Goal: Transaction & Acquisition: Obtain resource

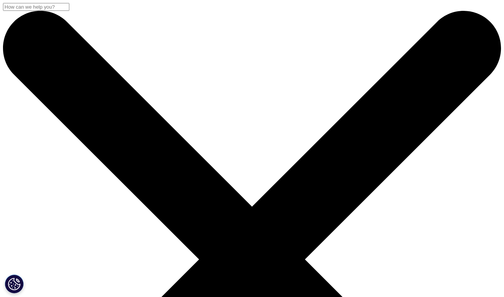
scroll to position [126, 442]
drag, startPoint x: 408, startPoint y: 140, endPoint x: 226, endPoint y: 218, distance: 198.0
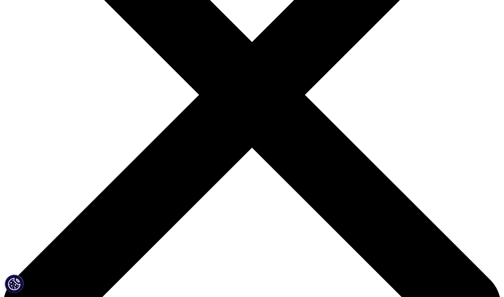
scroll to position [180, 0]
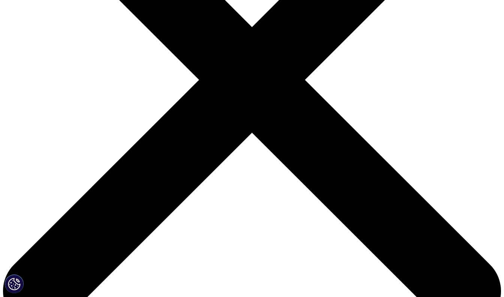
type input "Dionissis"
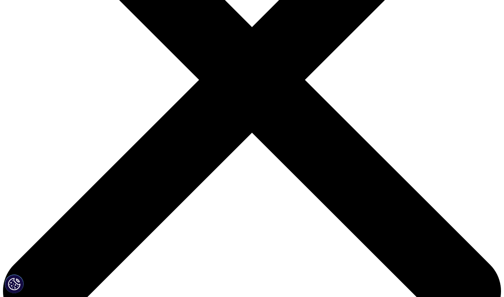
type input "Aletras"
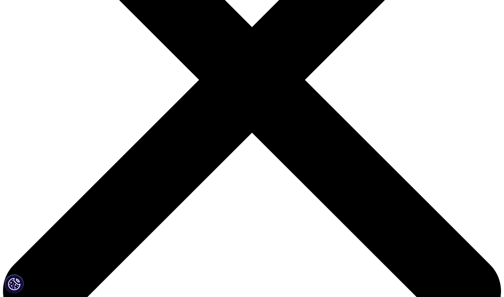
type input "[EMAIL_ADDRESS][DOMAIN_NAME]"
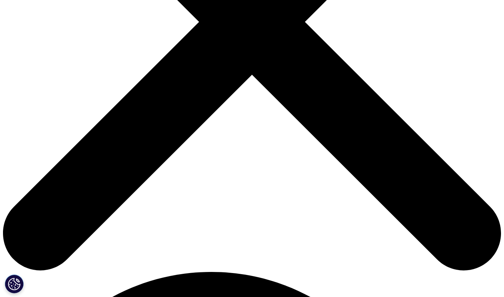
scroll to position [255, 0]
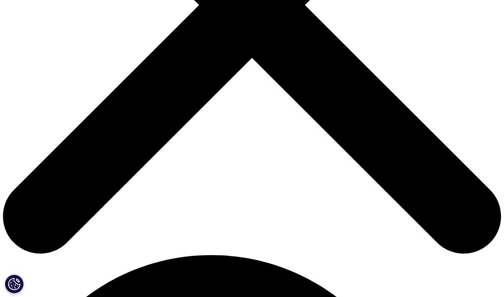
type input "INDIVIDUAL"
type input "Private"
select select "Greece"
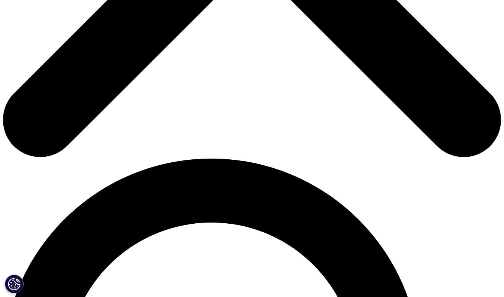
scroll to position [126, 442]
